Goal: Transaction & Acquisition: Purchase product/service

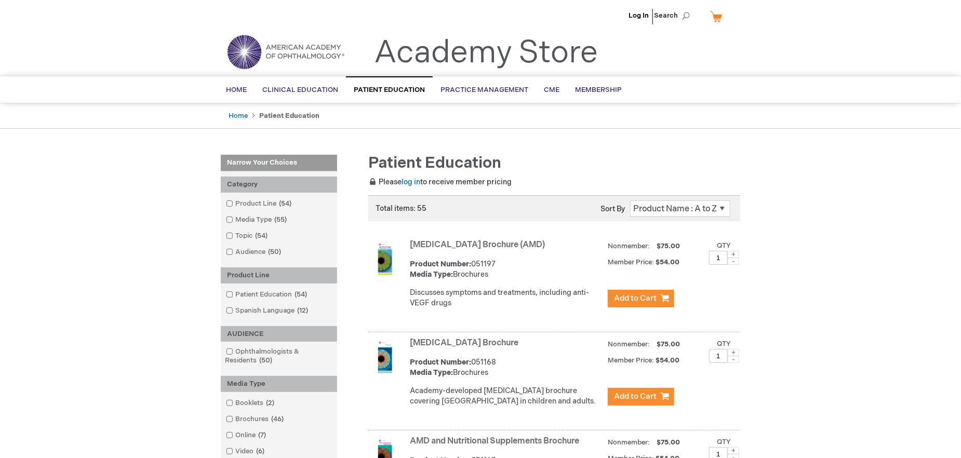
click at [734, 251] on span at bounding box center [733, 254] width 11 height 7
click at [731, 261] on span at bounding box center [733, 261] width 11 height 7
type input "1"
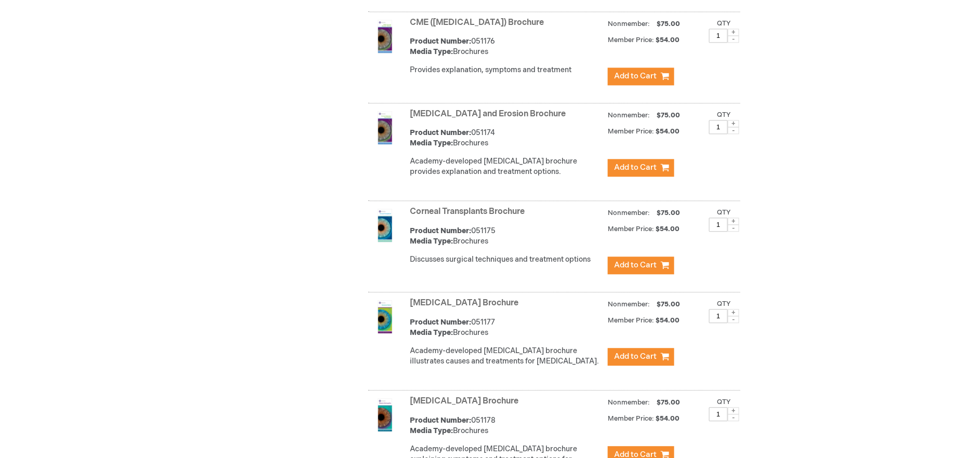
scroll to position [1143, 0]
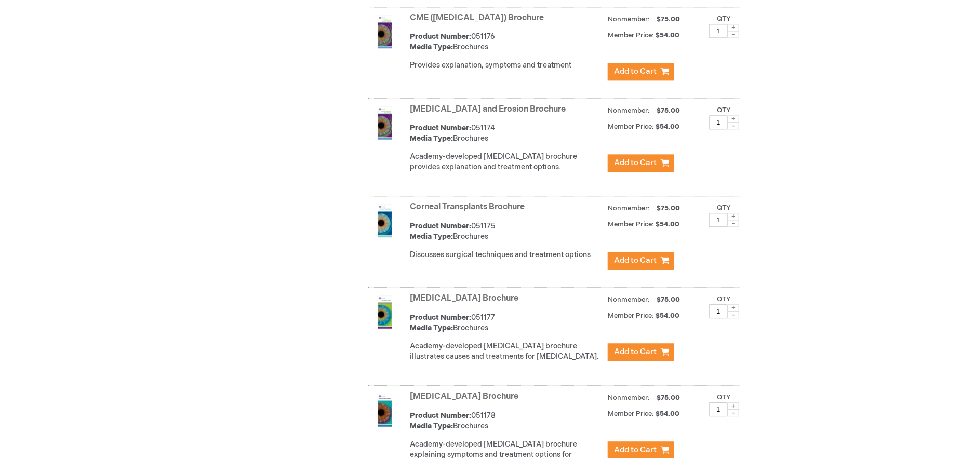
click at [438, 212] on link "Corneal Transplants Brochure" at bounding box center [467, 207] width 115 height 10
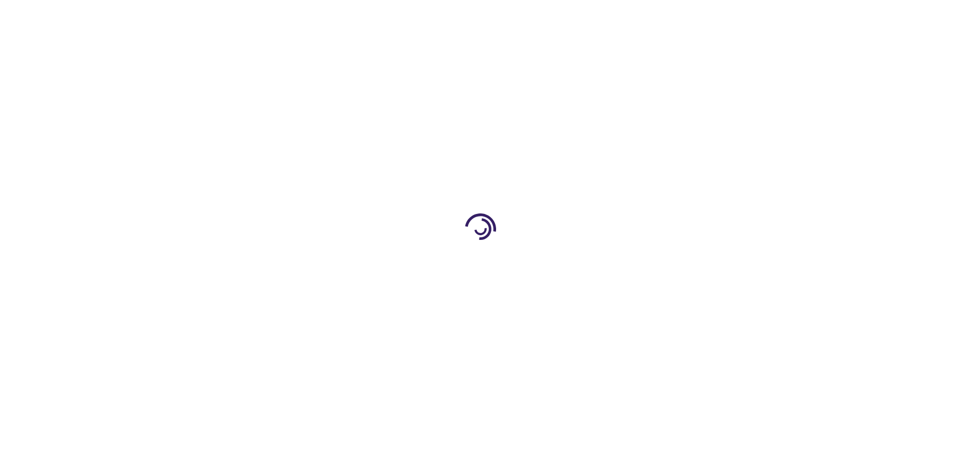
type input "1"
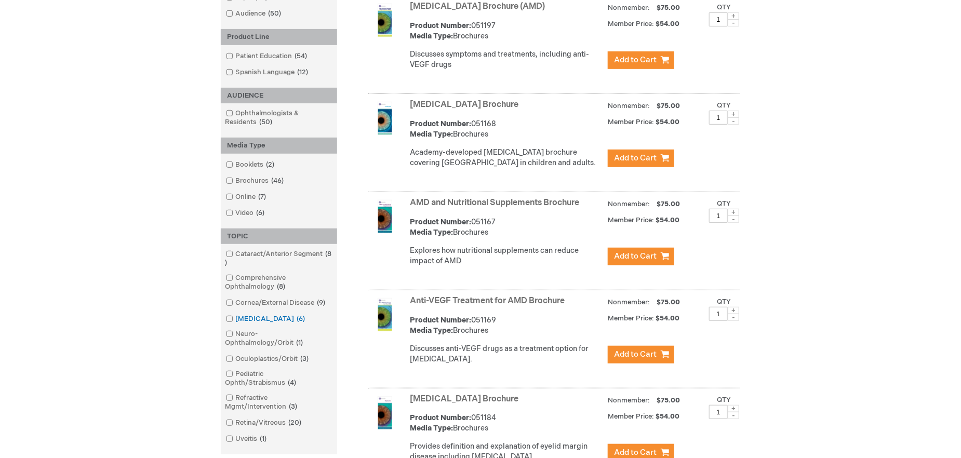
scroll to position [299, 0]
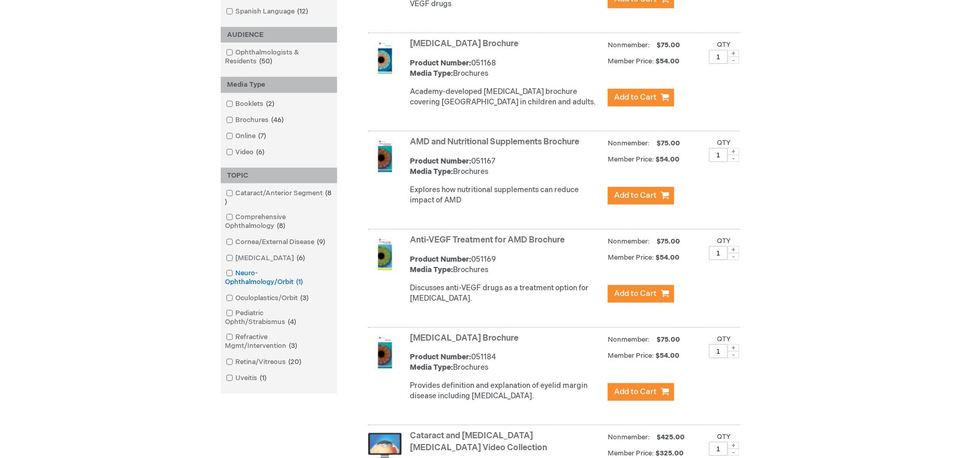
click at [255, 271] on link "Neuro-Ophthalmology/Orbit 1 item" at bounding box center [278, 278] width 111 height 19
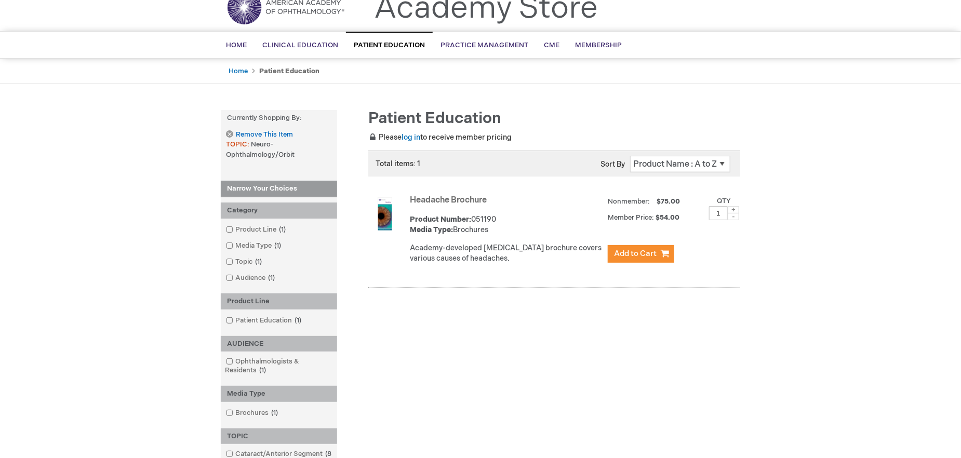
scroll to position [39, 0]
